Goal: Task Accomplishment & Management: Use online tool/utility

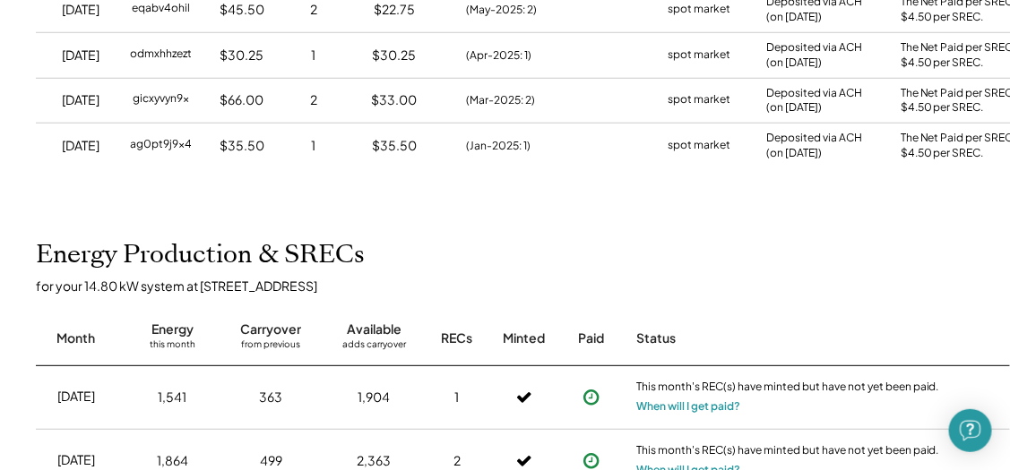
scroll to position [557, 0]
